Goal: Transaction & Acquisition: Purchase product/service

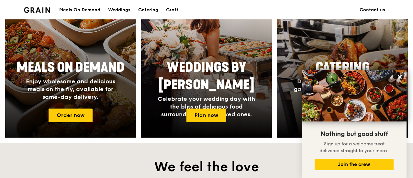
scroll to position [259, 0]
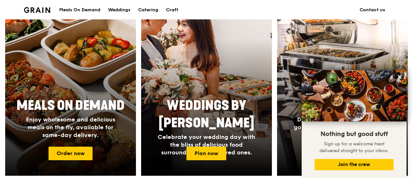
click at [89, 73] on div at bounding box center [71, 91] width 144 height 188
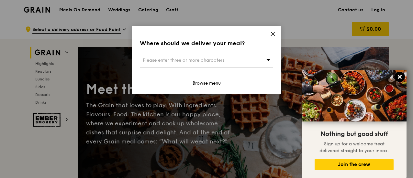
click at [396, 76] on button at bounding box center [399, 77] width 10 height 10
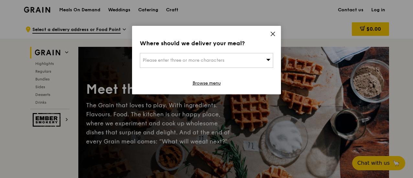
click at [271, 60] on div "Please enter three or more characters" at bounding box center [206, 60] width 133 height 15
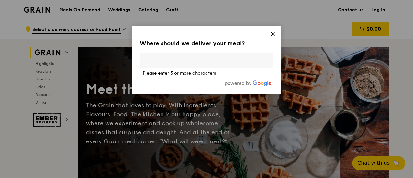
click at [270, 60] on input "search" at bounding box center [206, 60] width 133 height 14
click at [266, 59] on input "search" at bounding box center [206, 60] width 133 height 14
click at [258, 46] on div "Where should we deliver your meal?" at bounding box center [206, 43] width 133 height 9
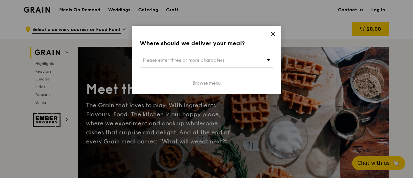
click at [205, 82] on link "Browse menu" at bounding box center [207, 83] width 28 height 6
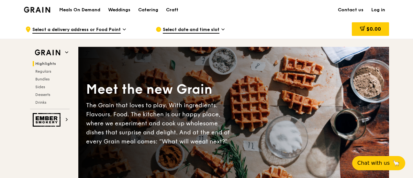
click at [76, 33] on span "Select a delivery address or Food Point" at bounding box center [76, 30] width 88 height 7
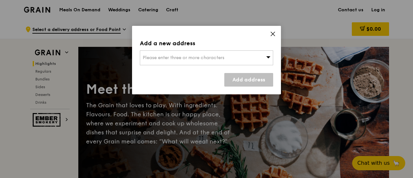
click at [271, 35] on icon at bounding box center [273, 34] width 4 height 4
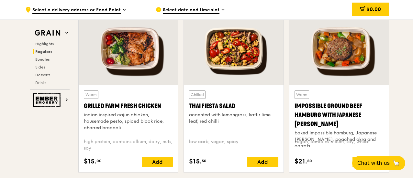
scroll to position [712, 0]
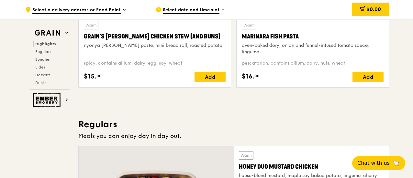
scroll to position [324, 0]
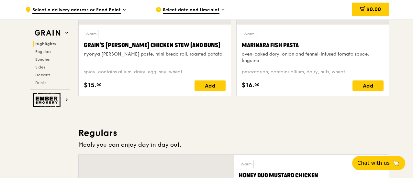
click at [330, 128] on h3 "Regulars" at bounding box center [233, 134] width 311 height 12
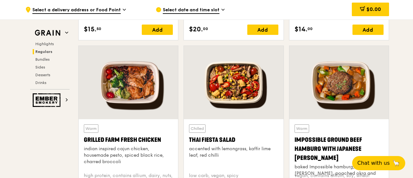
scroll to position [680, 0]
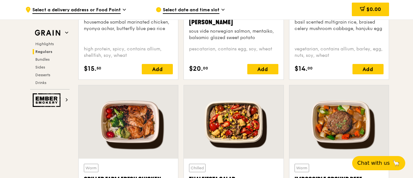
drag, startPoint x: 288, startPoint y: 65, endPoint x: 297, endPoint y: 71, distance: 11.0
click at [288, 64] on div "Warm Basil Thunder Tea [PERSON_NAME] scented multigrain rice, braised celery mu…" at bounding box center [338, 2] width 105 height 166
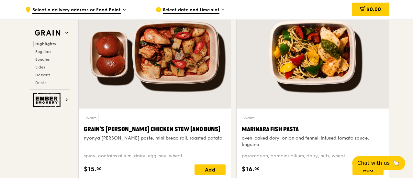
scroll to position [227, 0]
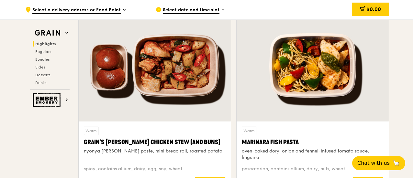
drag, startPoint x: 301, startPoint y: 141, endPoint x: 243, endPoint y: 143, distance: 58.3
click at [243, 143] on div "Marinara Fish Pasta" at bounding box center [313, 142] width 142 height 9
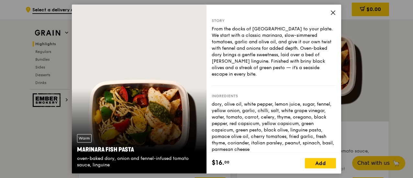
copy div "Marinara Fish Pasta"
click at [332, 12] on icon at bounding box center [333, 13] width 4 height 4
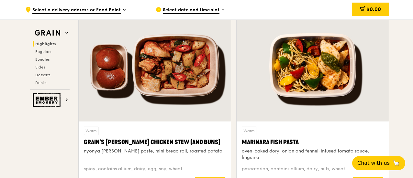
drag, startPoint x: 299, startPoint y: 143, endPoint x: 242, endPoint y: 143, distance: 56.6
click at [242, 143] on div "Marinara Fish Pasta" at bounding box center [313, 142] width 142 height 9
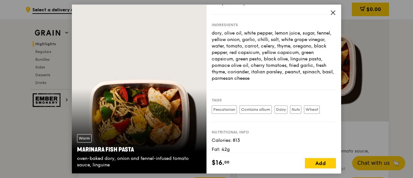
scroll to position [87, 0]
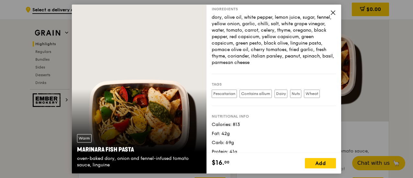
click at [335, 13] on icon at bounding box center [333, 13] width 6 height 6
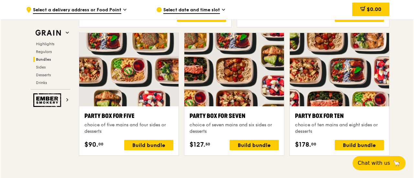
scroll to position [1294, 0]
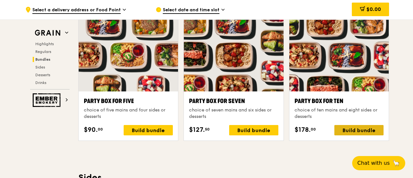
click at [357, 128] on div "Build bundle" at bounding box center [358, 130] width 49 height 10
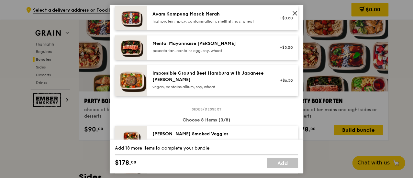
scroll to position [210, 0]
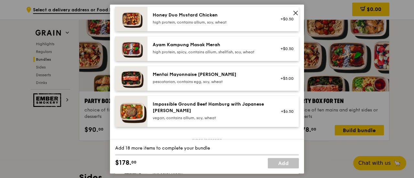
click at [297, 15] on icon at bounding box center [296, 13] width 6 height 6
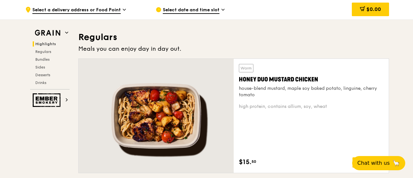
scroll to position [421, 0]
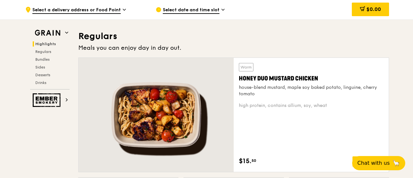
drag, startPoint x: 324, startPoint y: 75, endPoint x: 240, endPoint y: 79, distance: 84.2
click at [240, 79] on div "Honey Duo Mustard Chicken" at bounding box center [311, 78] width 145 height 9
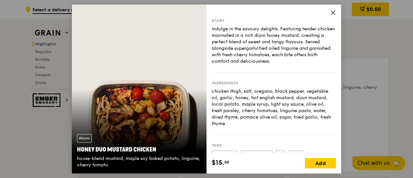
copy div "Honey Duo Mustard Chicken"
drag, startPoint x: 155, startPoint y: 148, endPoint x: 78, endPoint y: 150, distance: 77.0
click at [78, 150] on div "Honey Duo Mustard Chicken" at bounding box center [139, 149] width 124 height 9
copy div "Honey Duo Mustard Chicken"
click at [333, 12] on icon at bounding box center [333, 13] width 4 height 4
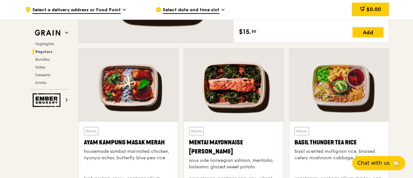
scroll to position [583, 0]
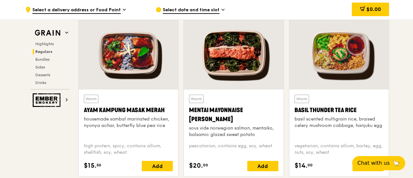
drag, startPoint x: 173, startPoint y: 111, endPoint x: 84, endPoint y: 112, distance: 88.4
click at [84, 112] on div "Ayam Kampung Masak Merah" at bounding box center [128, 110] width 89 height 9
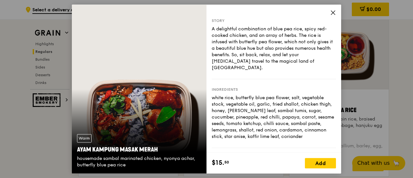
drag, startPoint x: 161, startPoint y: 148, endPoint x: 78, endPoint y: 148, distance: 82.8
click at [78, 148] on div "Ayam Kampung Masak Merah" at bounding box center [139, 149] width 124 height 9
copy div "Ayam Kampung Masak Merah"
click at [333, 11] on icon at bounding box center [333, 13] width 6 height 6
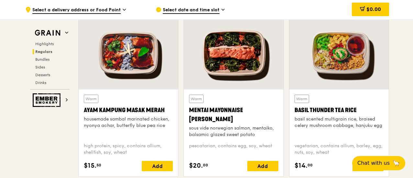
drag, startPoint x: 359, startPoint y: 110, endPoint x: 295, endPoint y: 113, distance: 63.5
click at [295, 113] on div "Basil Thunder Tea Rice" at bounding box center [338, 110] width 89 height 9
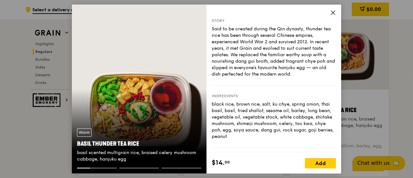
click at [333, 13] on icon at bounding box center [333, 13] width 6 height 6
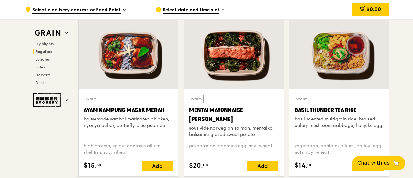
drag, startPoint x: 366, startPoint y: 109, endPoint x: 282, endPoint y: 117, distance: 85.2
click at [293, 114] on div "Warm Basil Thunder Tea [PERSON_NAME] scented multigrain rice, braised celery mu…" at bounding box center [338, 133] width 99 height 87
copy div "Basil Thunder Tea Rice"
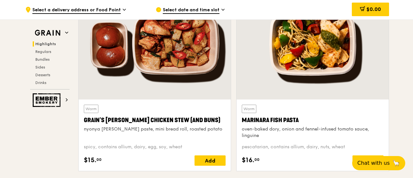
scroll to position [259, 0]
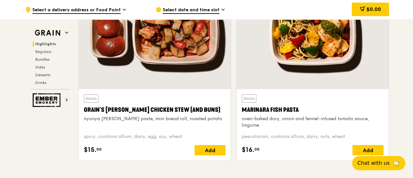
drag, startPoint x: 312, startPoint y: 109, endPoint x: 251, endPoint y: 111, distance: 61.2
click at [240, 111] on div "Warm Marinara Fish Pasta oven-baked dory, onion and fennel-infused tomato sauce…" at bounding box center [313, 125] width 152 height 72
copy div "Marinara Fish Pasta"
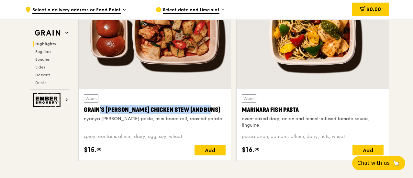
drag, startPoint x: 201, startPoint y: 108, endPoint x: 78, endPoint y: 111, distance: 123.7
click at [78, 111] on div "Warm Grain's [PERSON_NAME] Chicken Stew (and buns) nyonya [PERSON_NAME] paste, …" at bounding box center [155, 72] width 158 height 190
copy div "Grain's [PERSON_NAME] Chicken Stew (and buns)"
drag, startPoint x: 305, startPoint y: 8, endPoint x: 301, endPoint y: 7, distance: 3.9
click at [304, 8] on div "$0.00" at bounding box center [337, 9] width 104 height 19
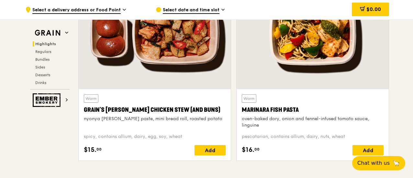
click at [304, 8] on div "$0.00" at bounding box center [337, 9] width 104 height 19
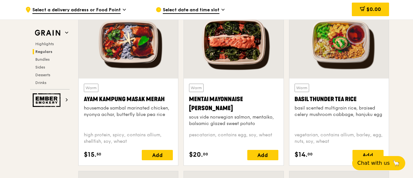
scroll to position [615, 0]
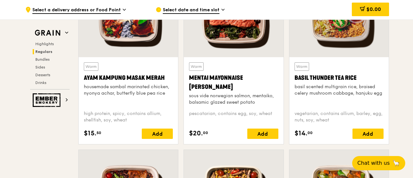
drag, startPoint x: 211, startPoint y: 85, endPoint x: 187, endPoint y: 79, distance: 24.8
click at [187, 79] on div "Warm Mentai Mayonnaise Aburi Salmon sous vide norwegian salmon, mentaiko, balsa…" at bounding box center [233, 100] width 99 height 87
copy div "Mentai Mayonnaise [PERSON_NAME]"
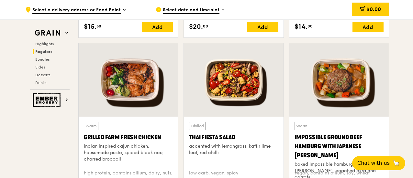
scroll to position [744, 0]
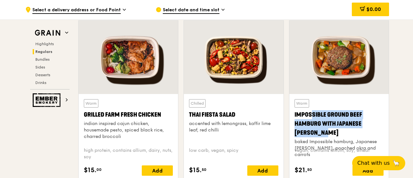
drag, startPoint x: 389, startPoint y: 123, endPoint x: 294, endPoint y: 115, distance: 94.8
click at [294, 115] on div "Warm Impossible Ground Beef Hamburg with Japanese [PERSON_NAME] baked Impossibl…" at bounding box center [338, 103] width 105 height 166
copy div "Impossible Ground Beef Hamburg with Japanese [PERSON_NAME]"
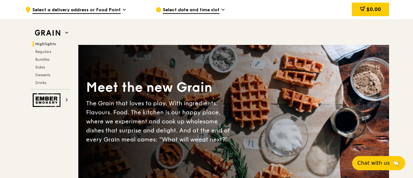
scroll to position [0, 0]
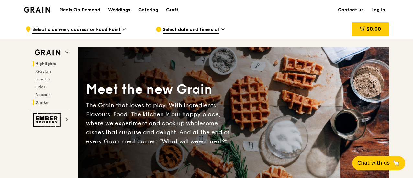
click at [41, 101] on span "Drinks" at bounding box center [41, 102] width 13 height 5
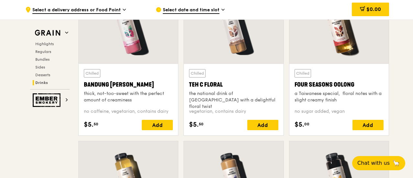
scroll to position [2267, 0]
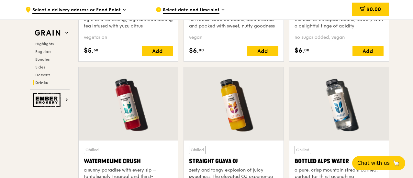
scroll to position [2526, 0]
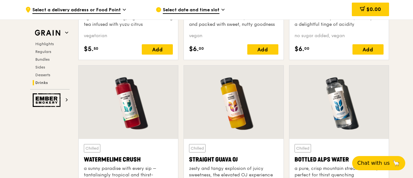
drag, startPoint x: 245, startPoint y: 156, endPoint x: 189, endPoint y: 156, distance: 56.3
click at [189, 156] on div "Straight Guava OJ" at bounding box center [233, 159] width 89 height 9
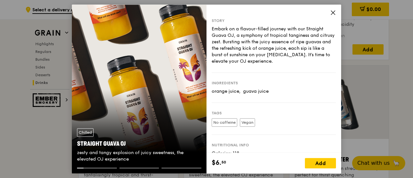
drag, startPoint x: 136, startPoint y: 143, endPoint x: 78, endPoint y: 145, distance: 58.0
click at [78, 145] on div "Straight Guava OJ" at bounding box center [139, 143] width 124 height 9
copy div "Straight Guava OJ"
click at [333, 12] on icon at bounding box center [333, 13] width 4 height 4
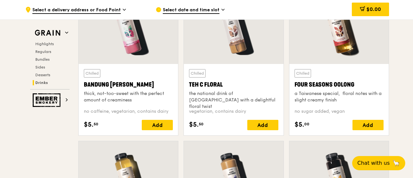
scroll to position [2332, 0]
